Goal: Entertainment & Leisure: Consume media (video, audio)

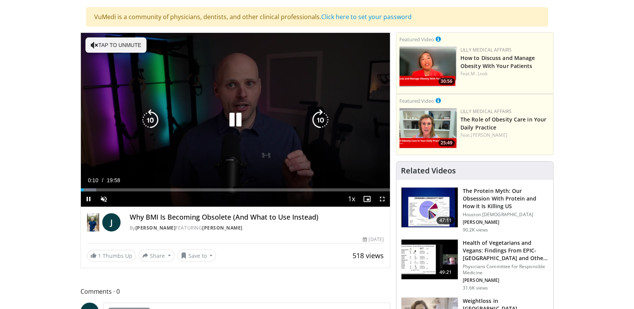
click at [295, 152] on div "10 seconds Tap to unmute" at bounding box center [235, 120] width 309 height 174
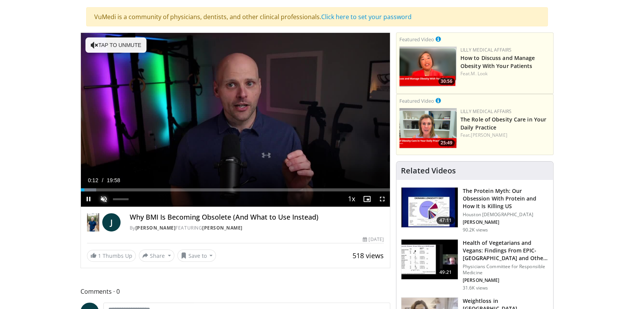
click at [102, 198] on span "Video Player" at bounding box center [103, 198] width 15 height 15
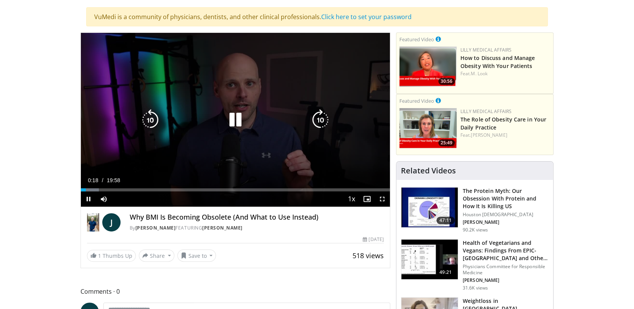
click at [293, 117] on div "Video Player" at bounding box center [235, 119] width 185 height 15
click at [238, 118] on icon "Video Player" at bounding box center [235, 119] width 21 height 21
click at [232, 118] on icon "Video Player" at bounding box center [235, 119] width 21 height 21
